Goal: Entertainment & Leisure: Consume media (video, audio)

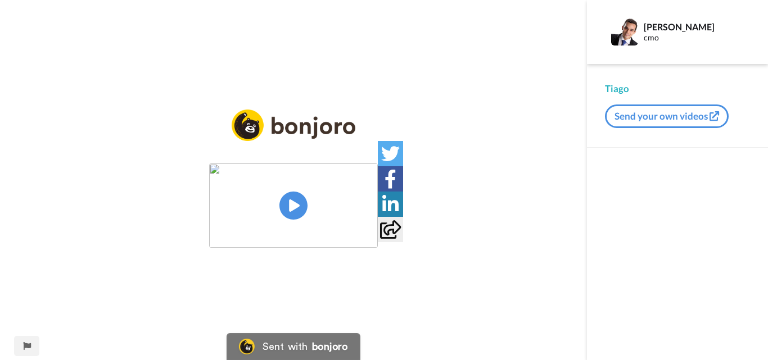
click at [291, 200] on img at bounding box center [293, 206] width 169 height 84
click at [378, 246] on video at bounding box center [293, 206] width 169 height 84
click at [369, 233] on video at bounding box center [293, 206] width 169 height 84
click at [315, 164] on div "CC" at bounding box center [293, 173] width 169 height 19
click at [286, 192] on icon "Play/Pause" at bounding box center [294, 205] width 30 height 53
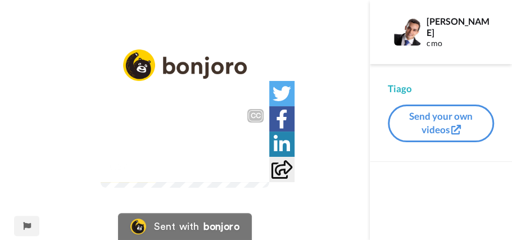
drag, startPoint x: 227, startPoint y: 129, endPoint x: 245, endPoint y: 85, distance: 47.4
click at [245, 103] on div "CC Play/Pause Esse campo aqui você pode ir escrevendo o que você quiser, que o …" at bounding box center [185, 145] width 169 height 84
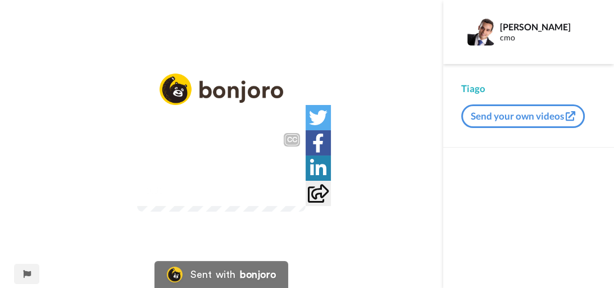
scroll to position [18, 0]
click at [210, 160] on icon at bounding box center [222, 170] width 30 height 30
click at [218, 212] on video at bounding box center [221, 170] width 169 height 84
click at [216, 162] on icon at bounding box center [222, 170] width 30 height 30
click at [242, 153] on video at bounding box center [221, 170] width 169 height 84
